Goal: Task Accomplishment & Management: Use online tool/utility

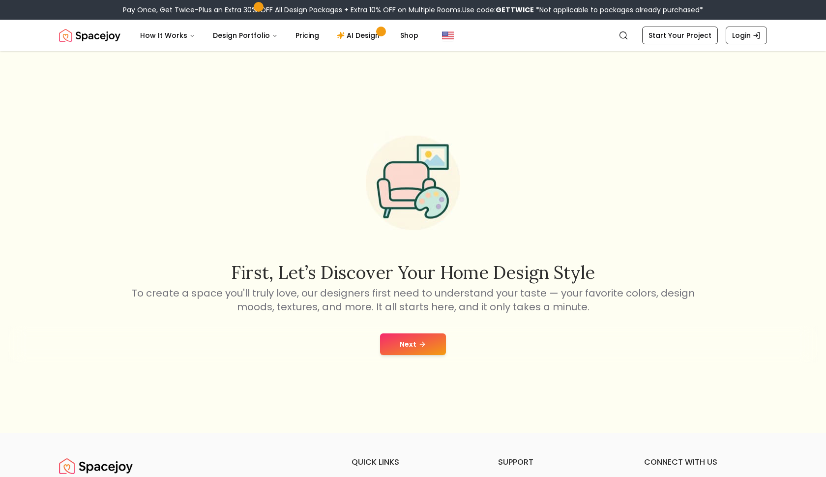
click at [407, 342] on button "Next" at bounding box center [413, 344] width 66 height 22
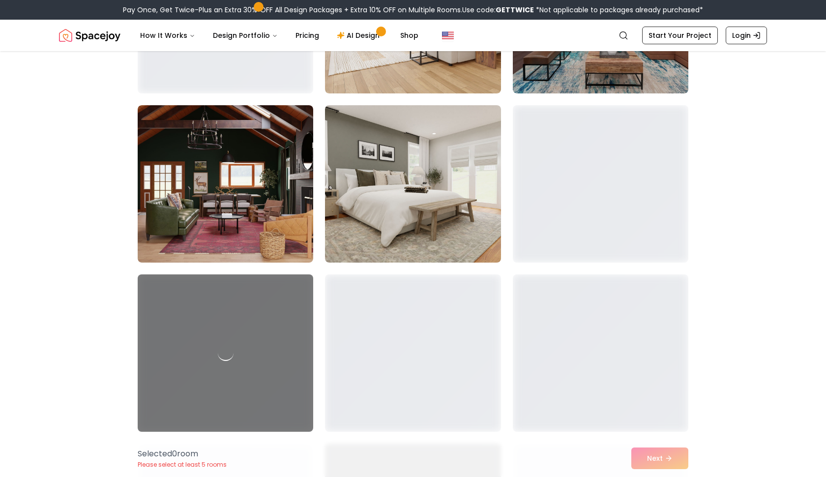
scroll to position [1044, 0]
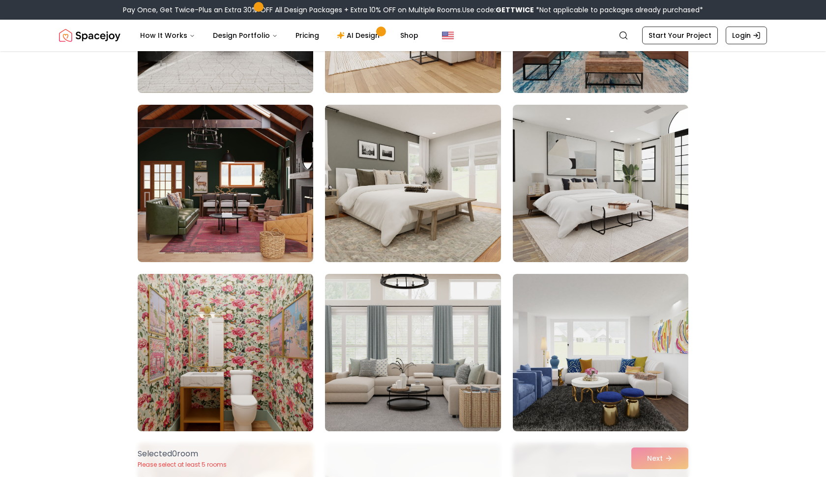
click at [223, 371] on img at bounding box center [225, 352] width 184 height 165
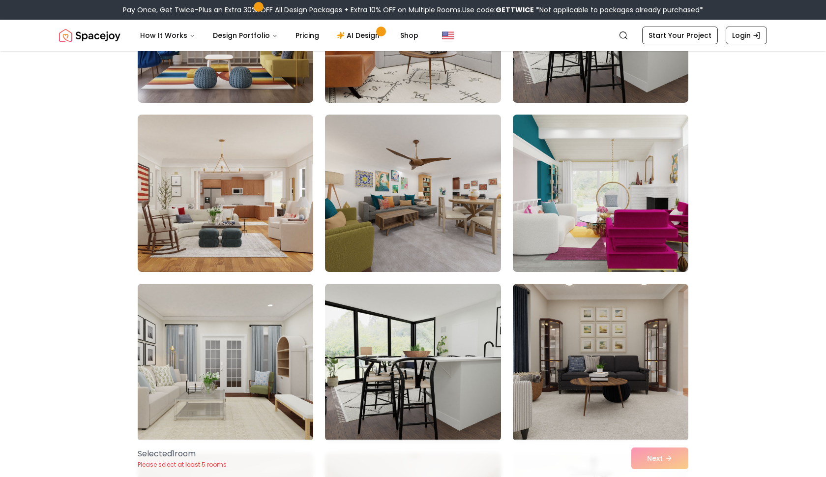
scroll to position [2051, 0]
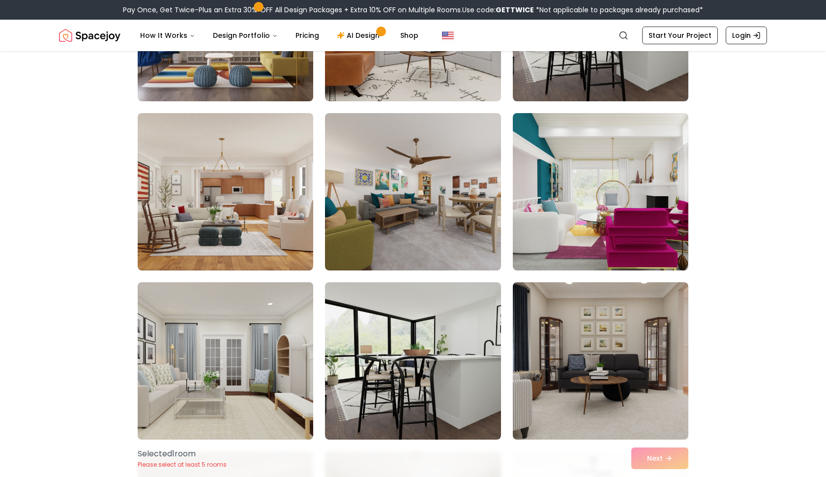
click at [244, 376] on img at bounding box center [225, 360] width 184 height 165
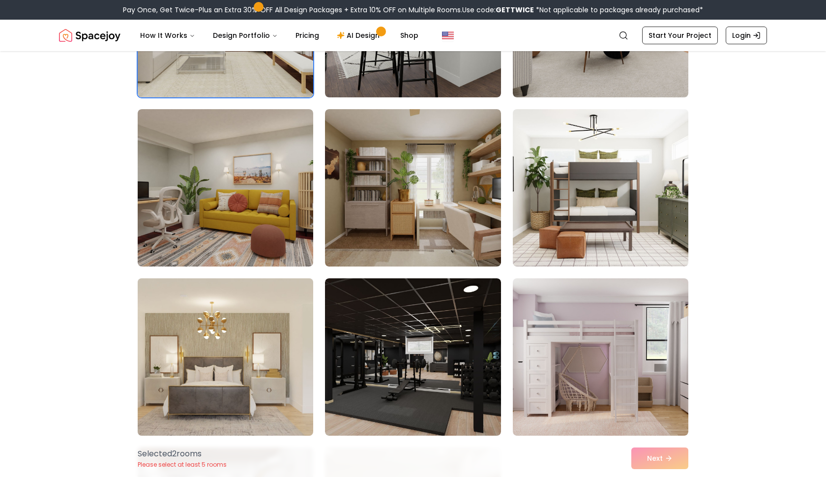
scroll to position [2438, 0]
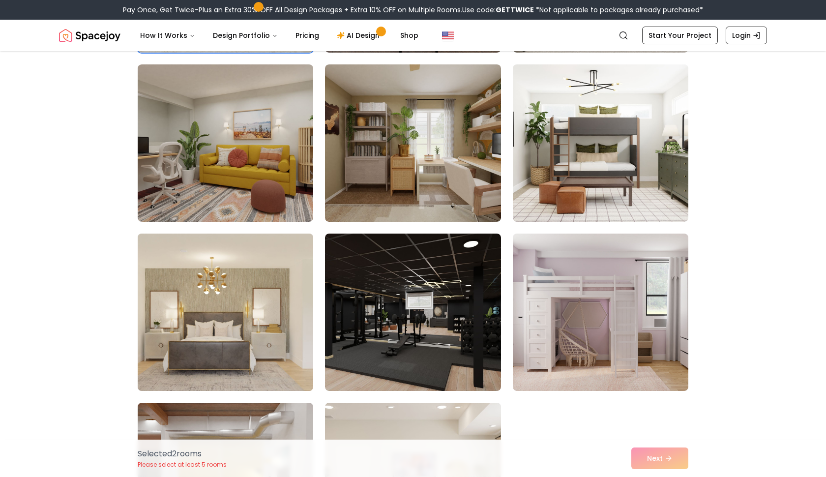
click at [276, 335] on img at bounding box center [225, 312] width 184 height 165
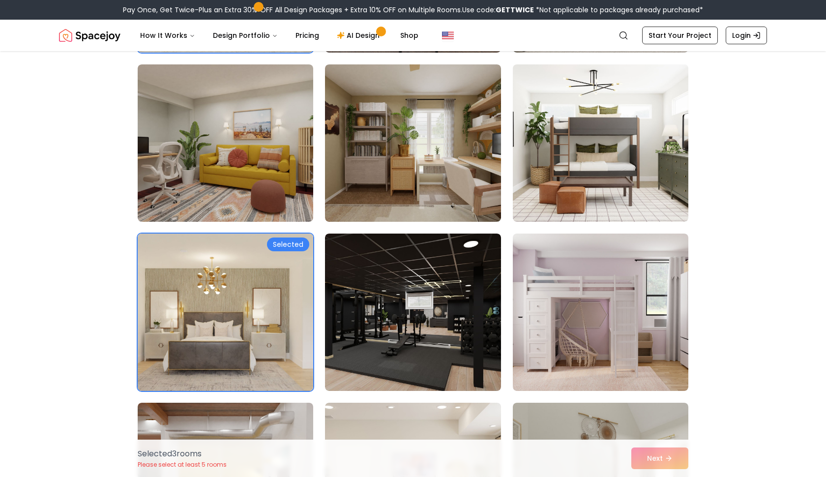
click at [279, 336] on img at bounding box center [225, 312] width 184 height 165
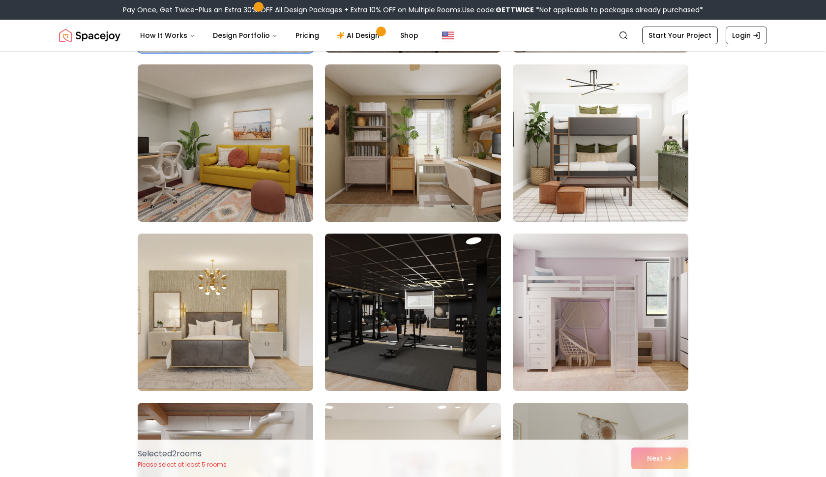
click at [392, 316] on img at bounding box center [413, 312] width 184 height 165
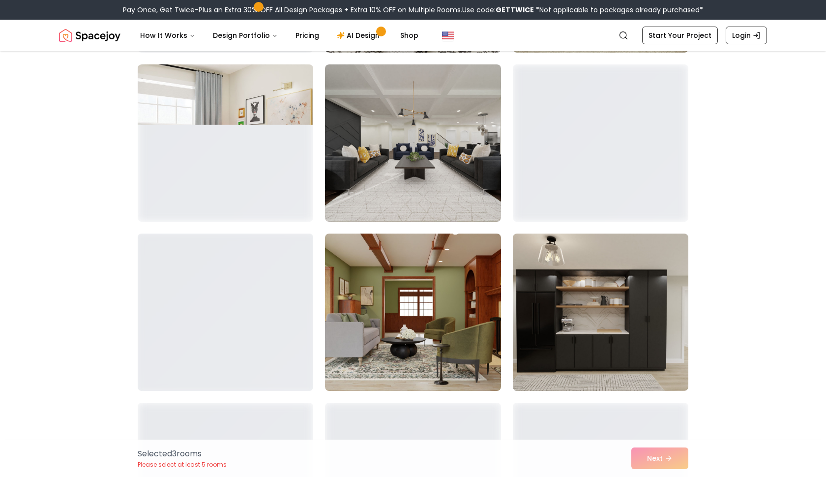
scroll to position [4349, 0]
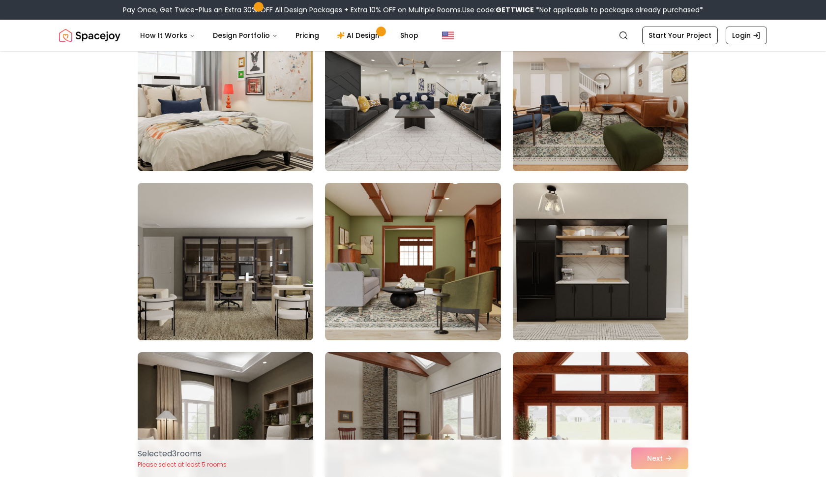
click at [238, 285] on img at bounding box center [225, 261] width 184 height 165
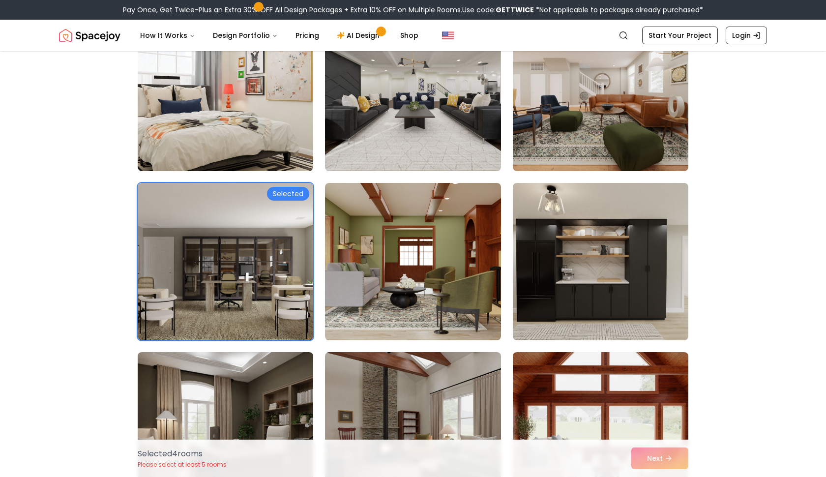
scroll to position [4621, 0]
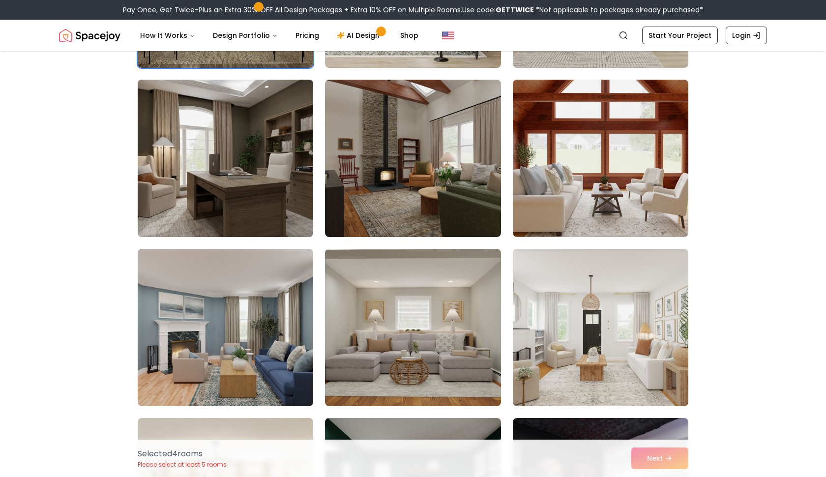
click at [230, 169] on img at bounding box center [225, 158] width 184 height 165
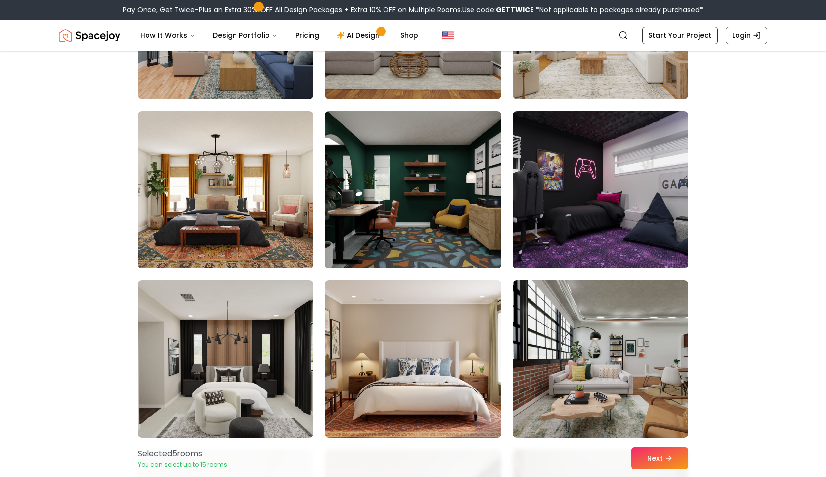
scroll to position [5263, 0]
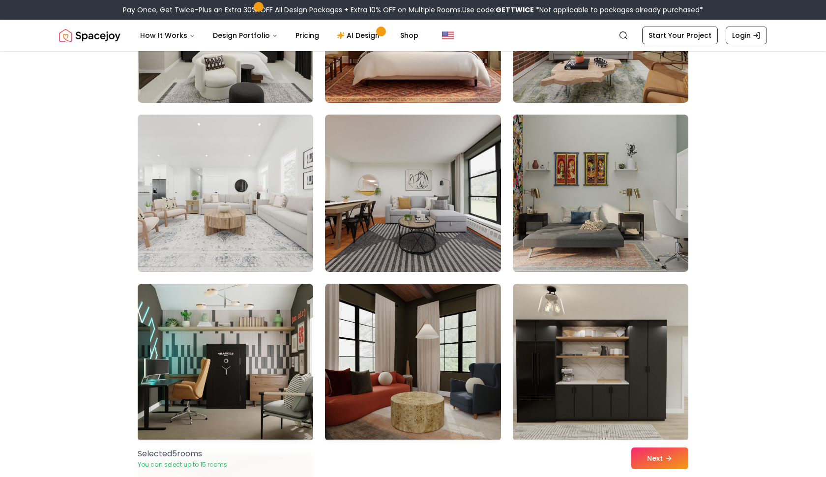
click at [220, 171] on img at bounding box center [225, 193] width 184 height 165
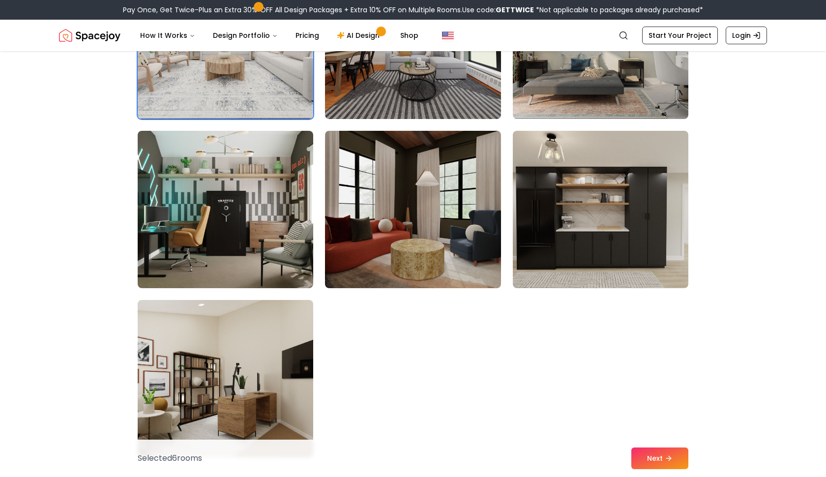
scroll to position [5478, 0]
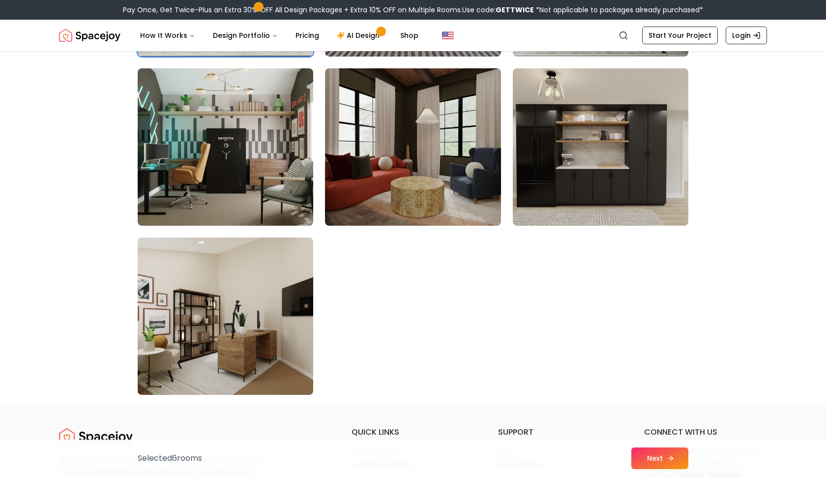
click at [675, 456] on button "Next" at bounding box center [659, 458] width 57 height 22
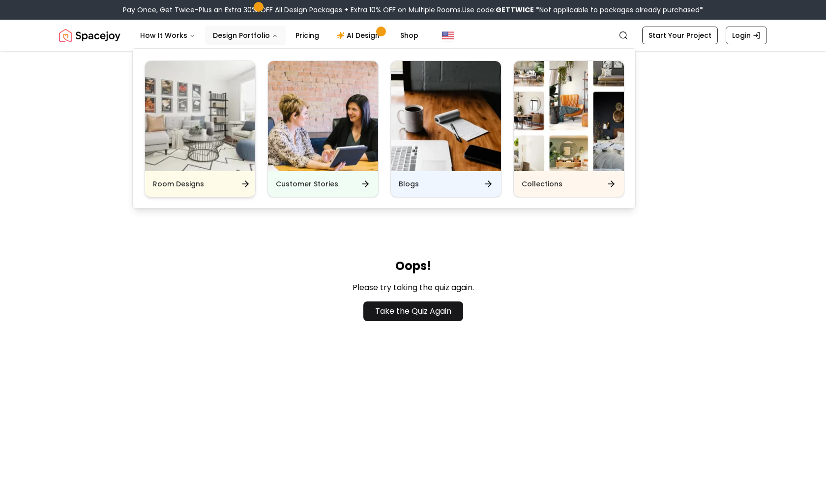
click at [230, 123] on img "Main" at bounding box center [200, 116] width 110 height 110
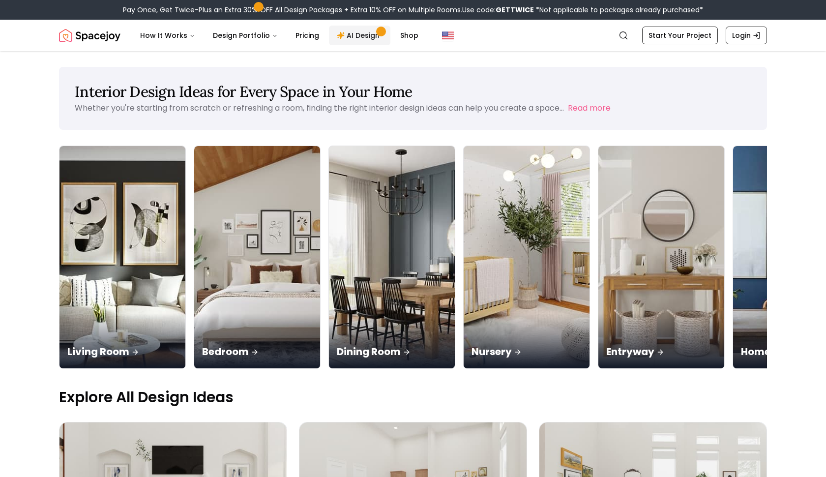
click at [358, 29] on link "AI Design" at bounding box center [359, 36] width 61 height 20
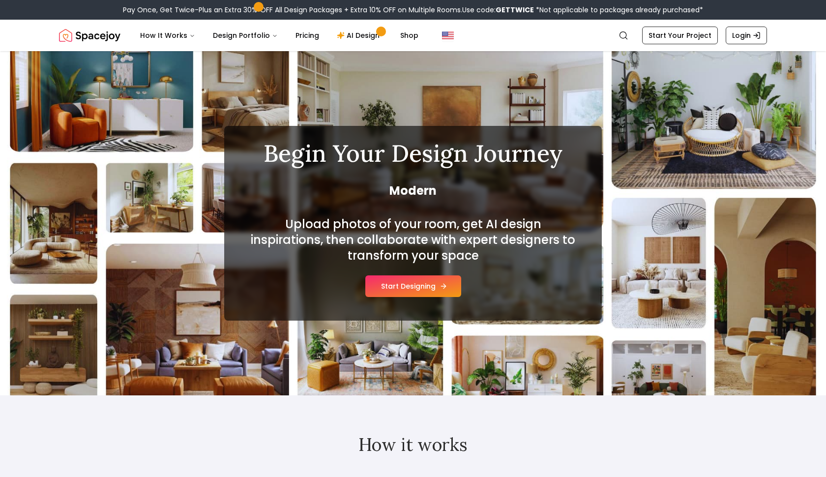
click at [409, 282] on button "Start Designing" at bounding box center [413, 286] width 96 height 22
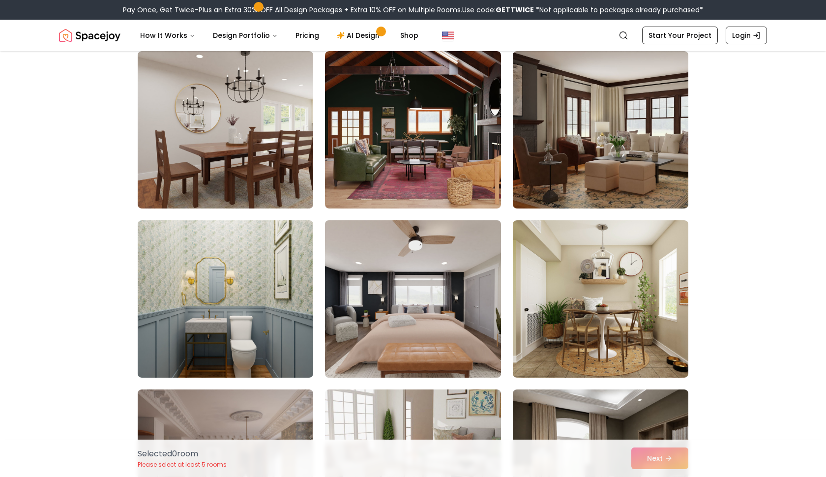
scroll to position [421, 0]
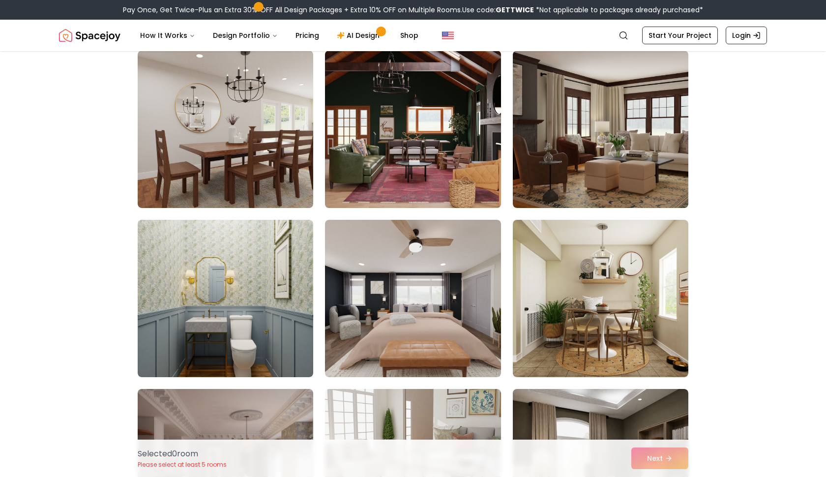
click at [467, 151] on img at bounding box center [413, 129] width 184 height 165
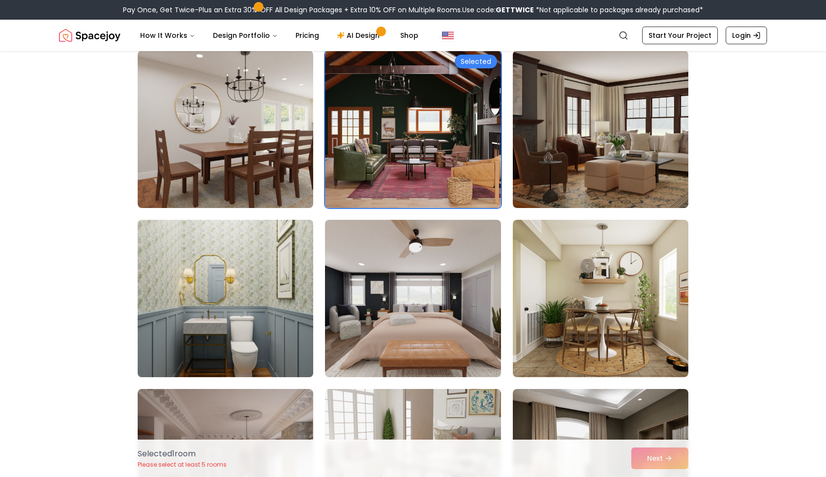
click at [295, 264] on img at bounding box center [225, 298] width 184 height 165
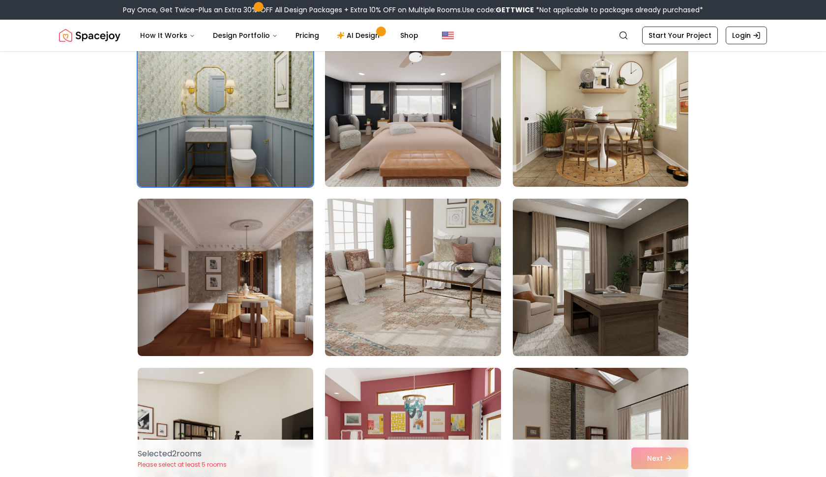
scroll to position [613, 0]
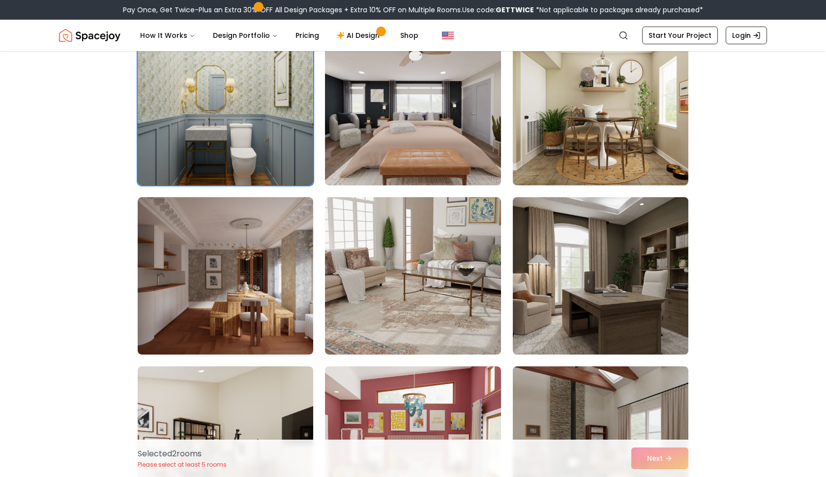
click at [555, 310] on img at bounding box center [600, 275] width 184 height 165
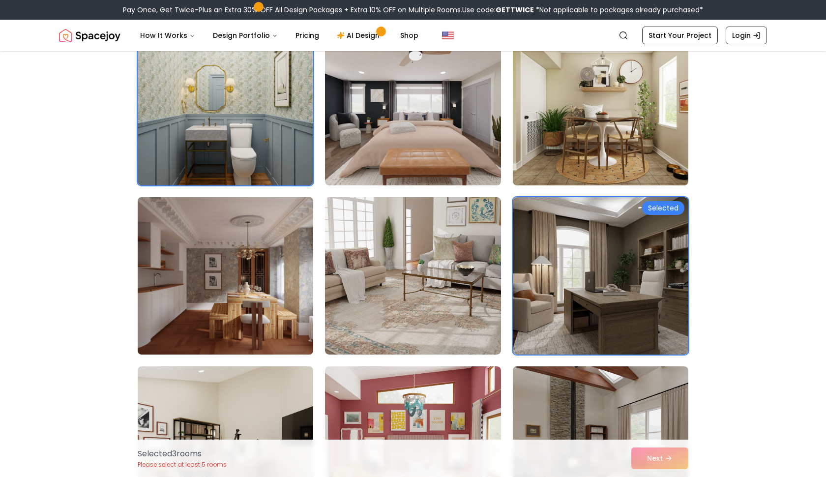
click at [279, 319] on img at bounding box center [225, 275] width 184 height 165
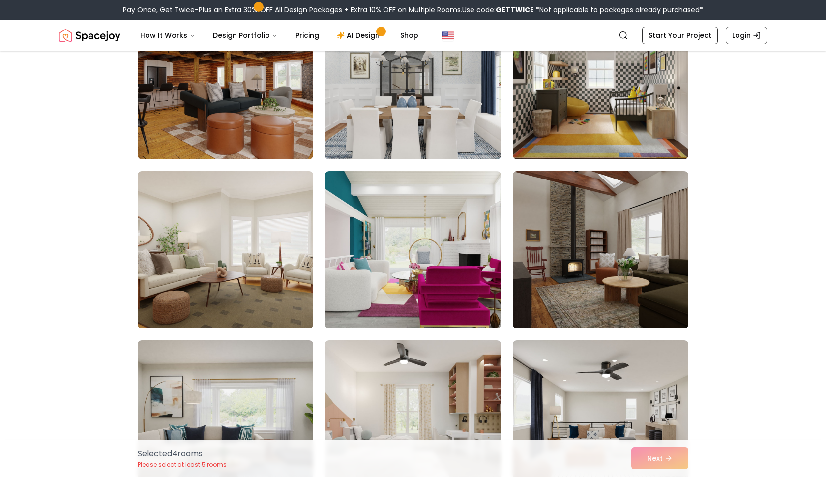
scroll to position [4672, 0]
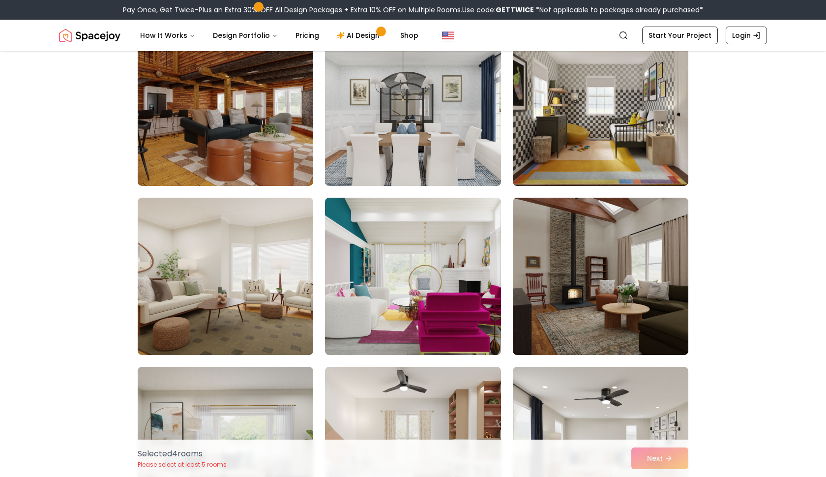
click at [404, 134] on img at bounding box center [413, 107] width 184 height 165
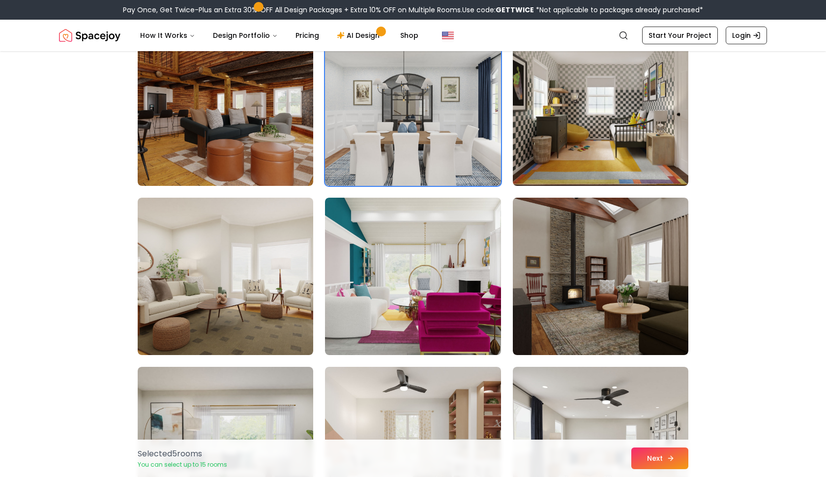
scroll to position [4719, 0]
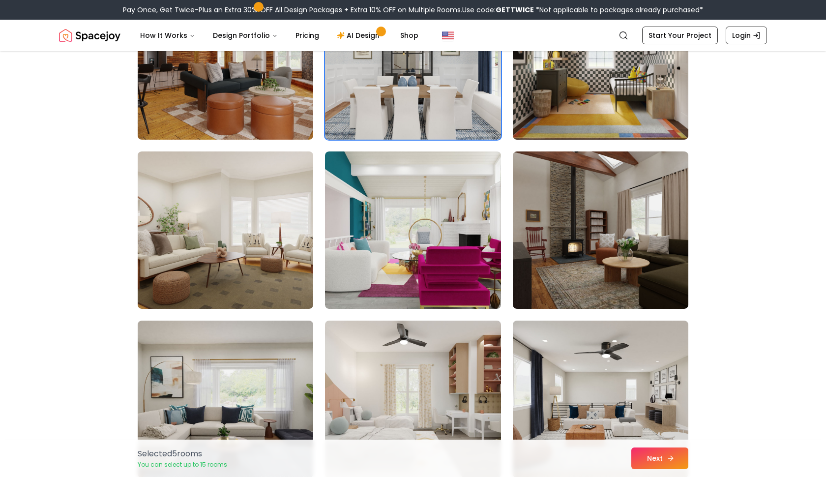
click at [664, 458] on button "Next" at bounding box center [659, 458] width 57 height 22
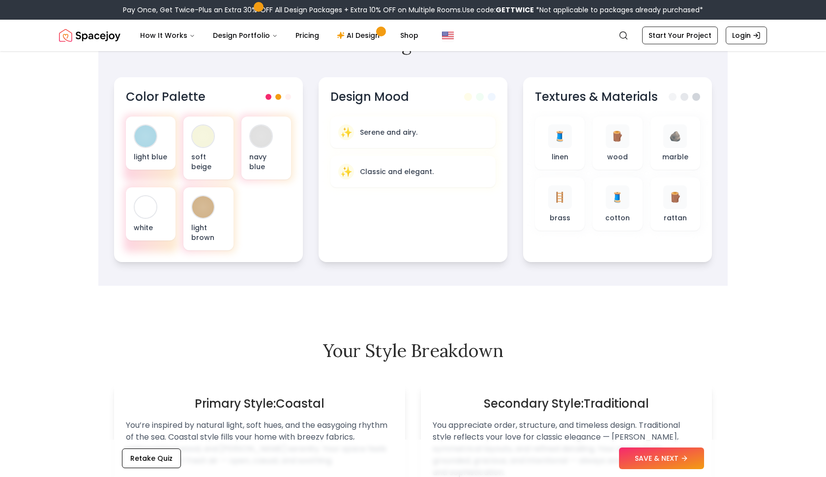
scroll to position [327, 0]
click at [672, 461] on button "SAVE & NEXT" at bounding box center [661, 458] width 85 height 22
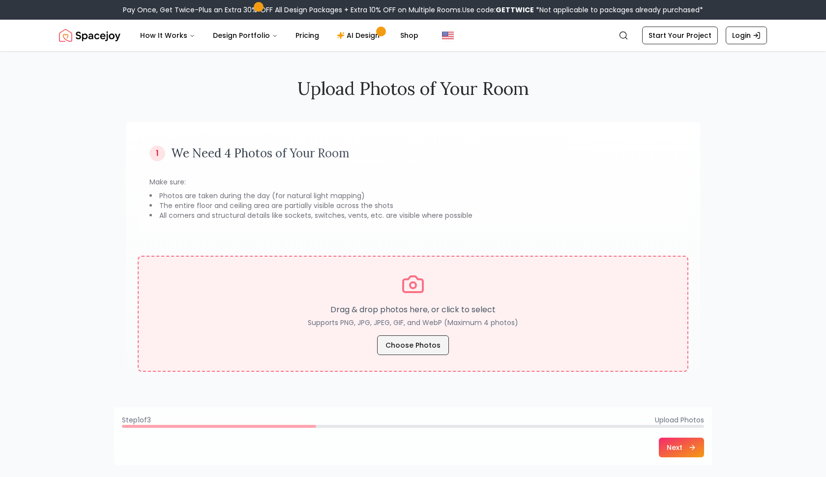
click at [416, 344] on button "Choose Photos" at bounding box center [413, 345] width 72 height 20
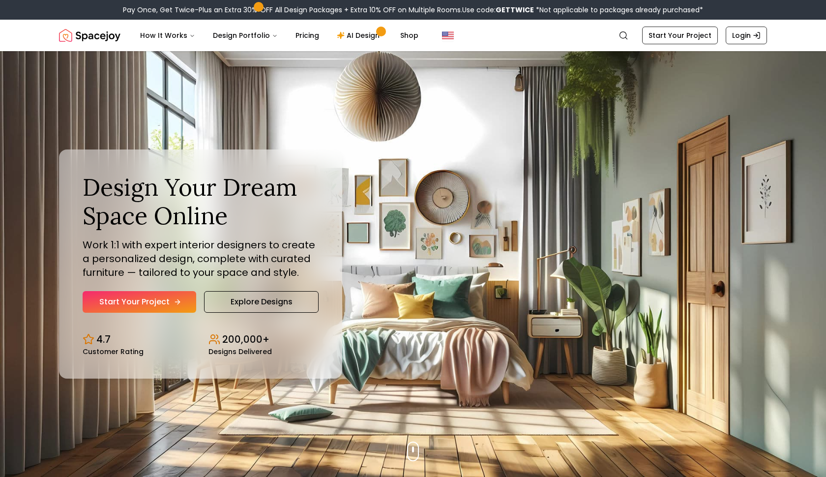
click at [184, 301] on link "Start Your Project" at bounding box center [140, 302] width 114 height 22
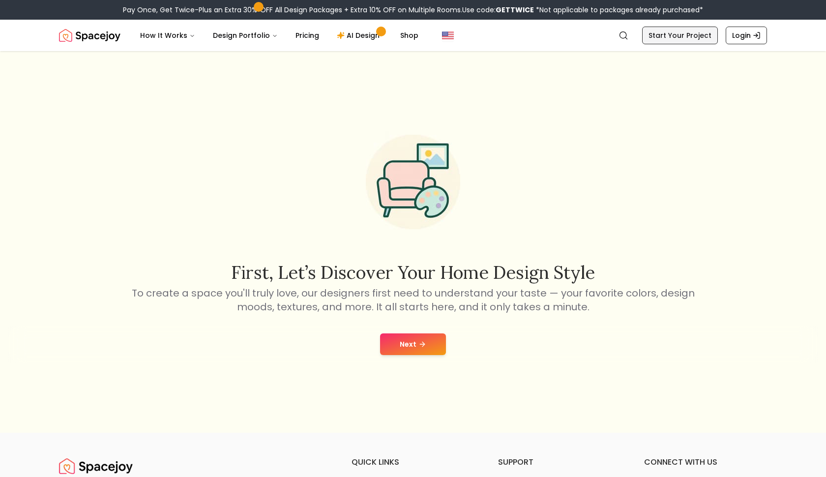
click at [683, 33] on link "Start Your Project" at bounding box center [680, 36] width 76 height 18
click at [369, 33] on link "AI Design" at bounding box center [359, 36] width 61 height 20
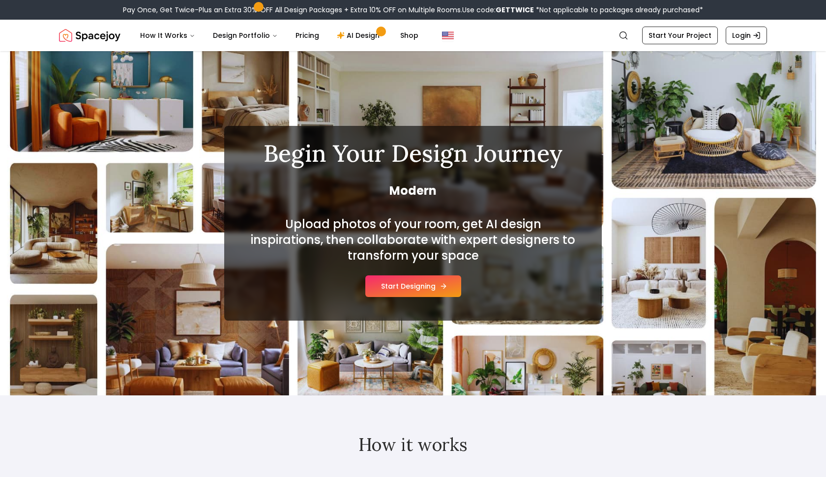
click at [428, 289] on button "Start Designing" at bounding box center [413, 286] width 96 height 22
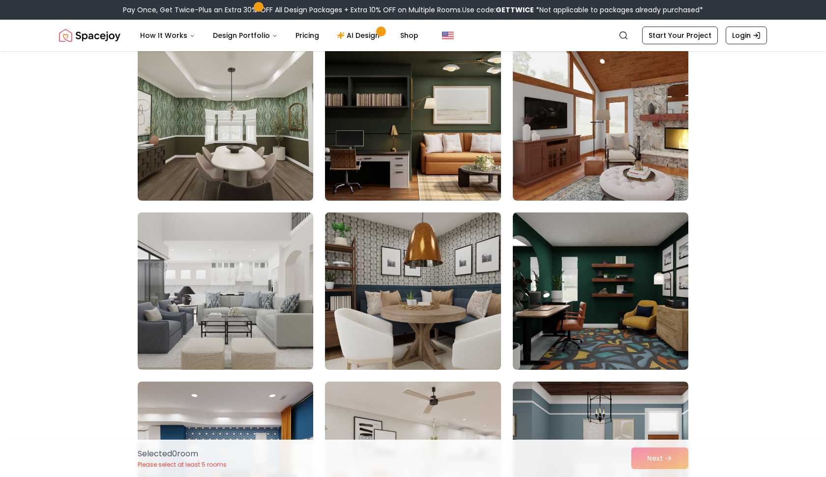
scroll to position [94, 0]
